Goal: Task Accomplishment & Management: Manage account settings

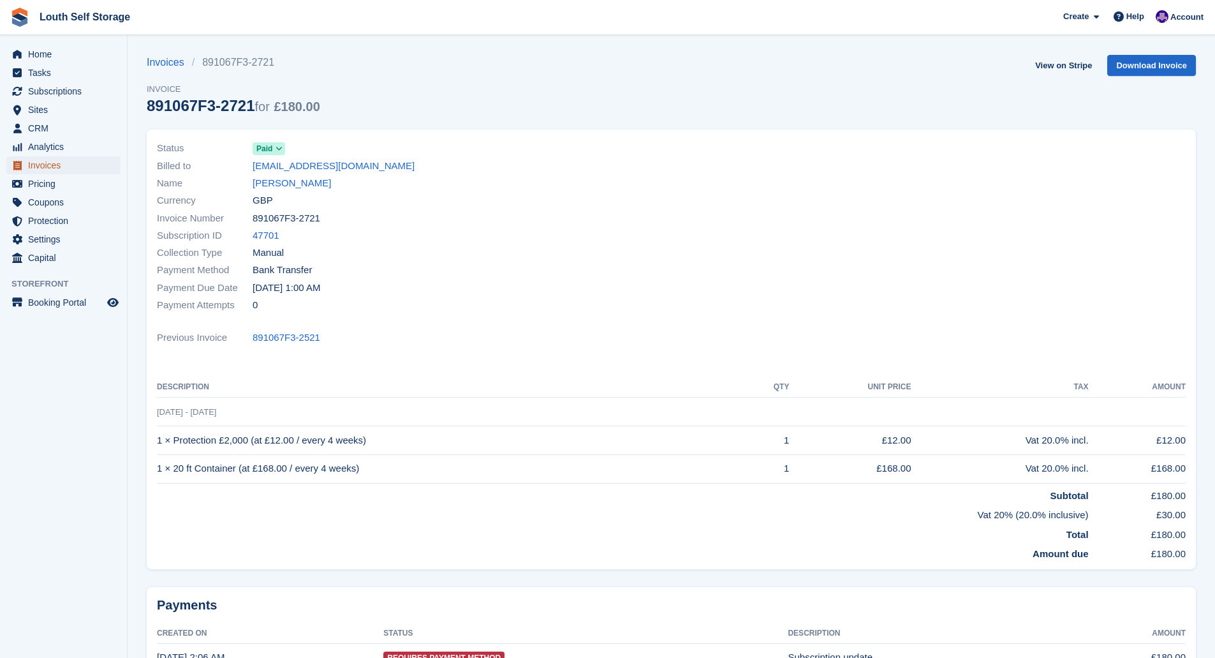
click at [49, 163] on span "Invoices" at bounding box center [66, 165] width 77 height 18
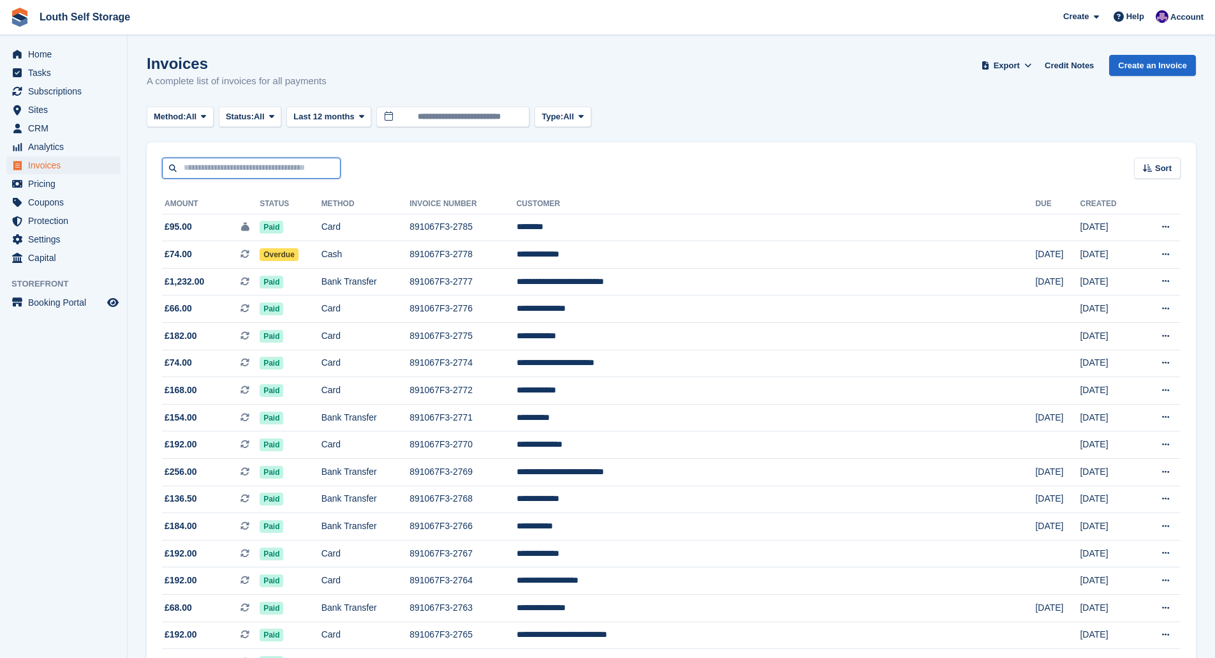
click at [225, 167] on input "text" at bounding box center [251, 168] width 179 height 21
type input "******"
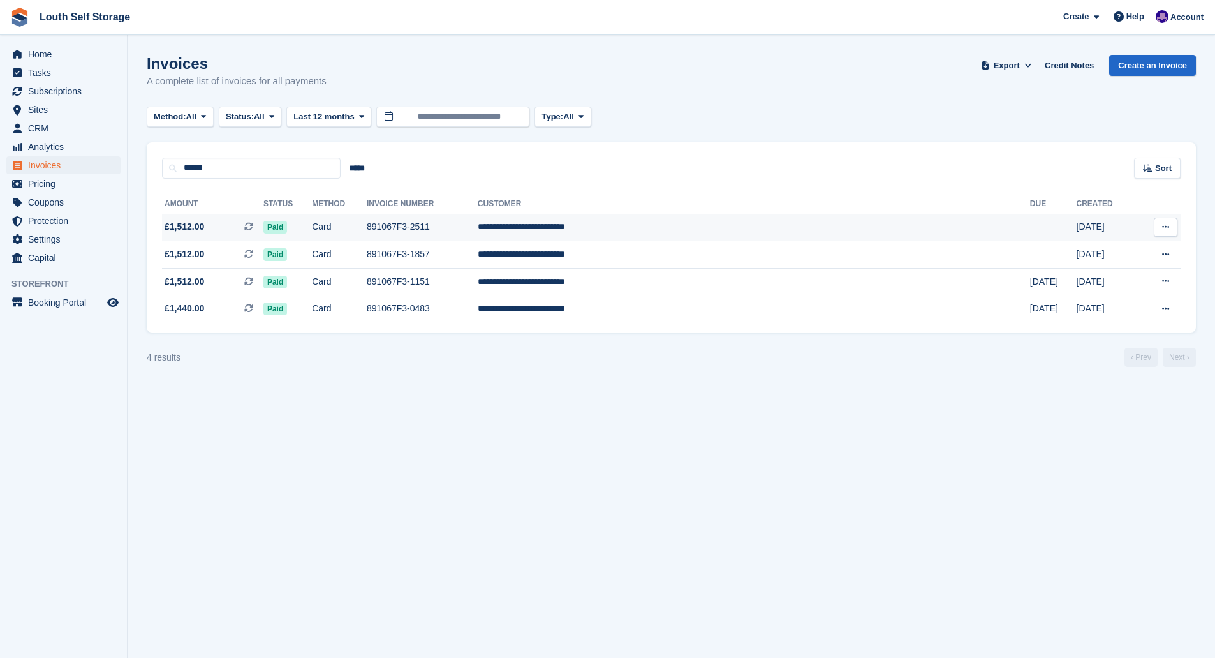
click at [472, 226] on td "891067F3-2511" at bounding box center [422, 227] width 111 height 27
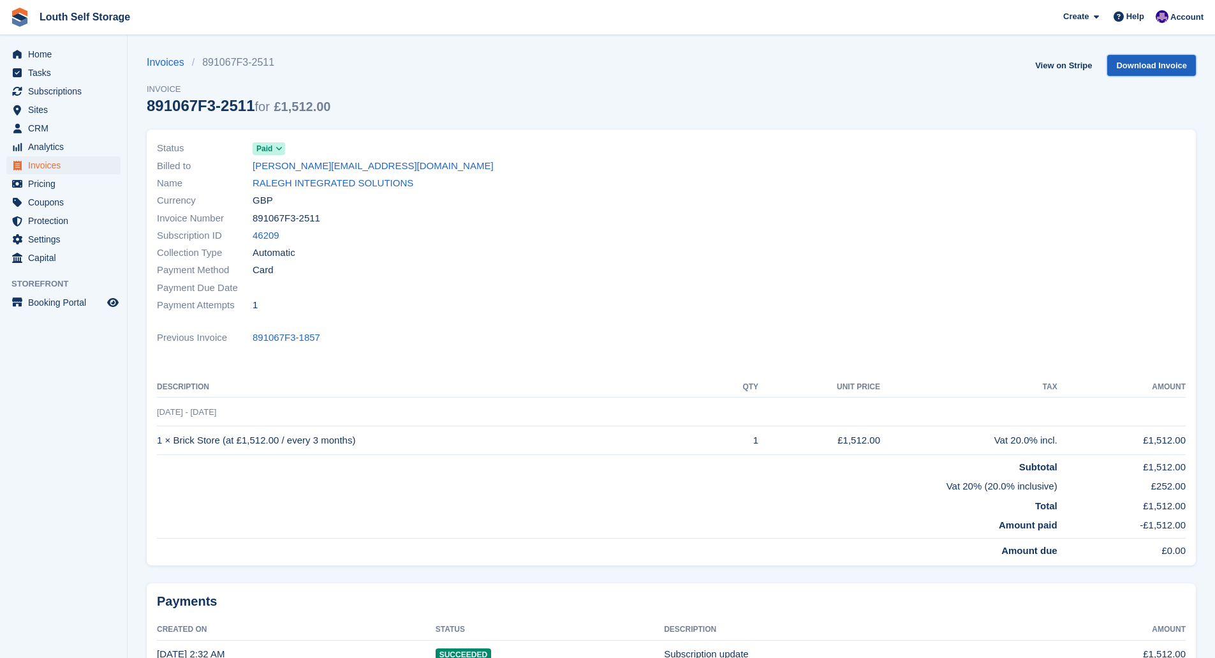
click at [1147, 65] on link "Download Invoice" at bounding box center [1151, 65] width 89 height 21
click at [1063, 66] on link "View on Stripe" at bounding box center [1063, 65] width 67 height 21
